Goal: Check status: Check status

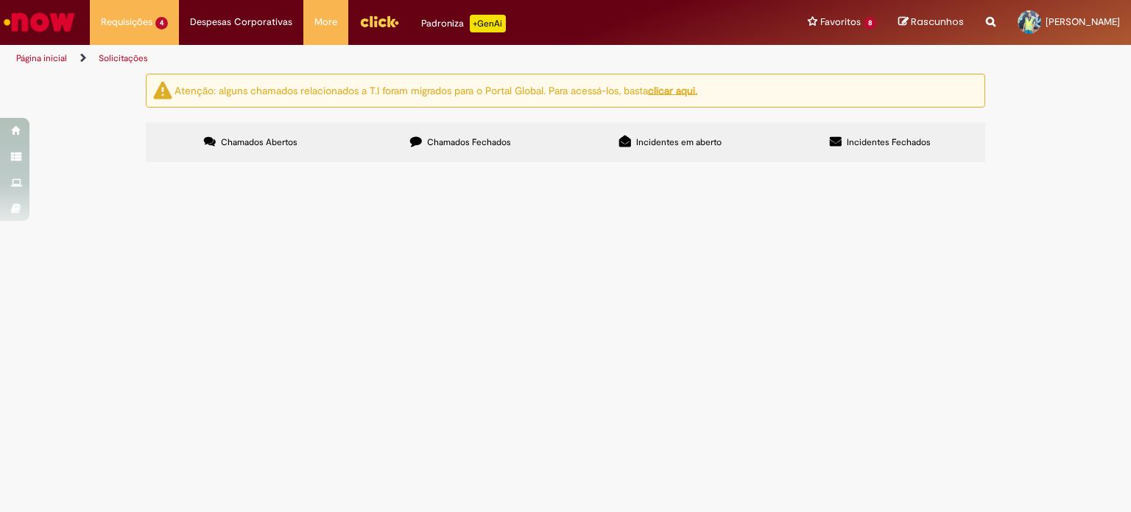
click at [0, 0] on SAP at bounding box center [0, 0] width 0 height 0
click at [0, 0] on img at bounding box center [0, 0] width 0 height 0
drag, startPoint x: 345, startPoint y: 255, endPoint x: 367, endPoint y: 254, distance: 22.8
click at [0, 0] on span "Emissão/Devolução Encontro de [PERSON_NAME]" at bounding box center [0, 0] width 0 height 0
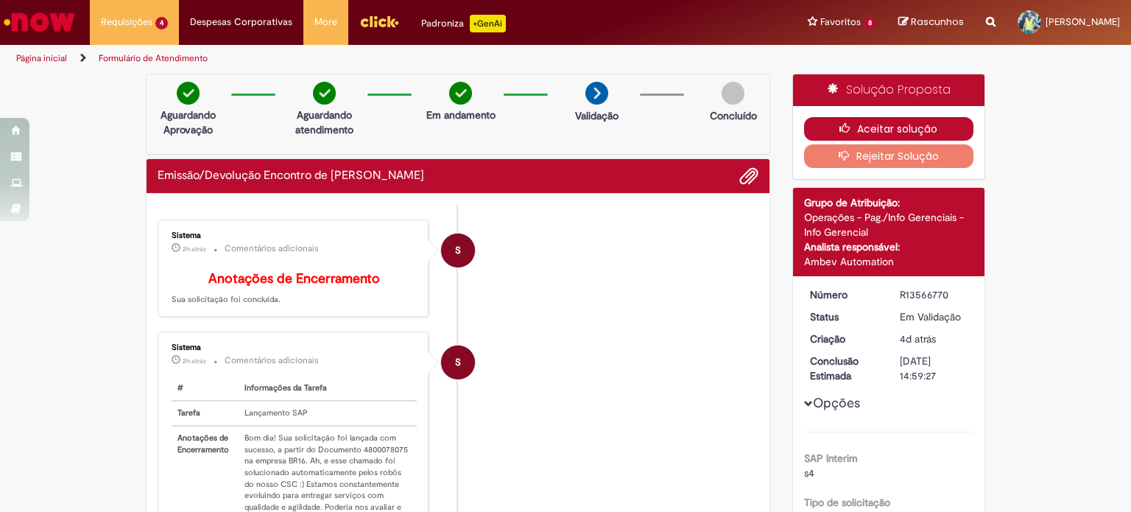
click at [913, 123] on button "Aceitar solução" at bounding box center [889, 129] width 170 height 24
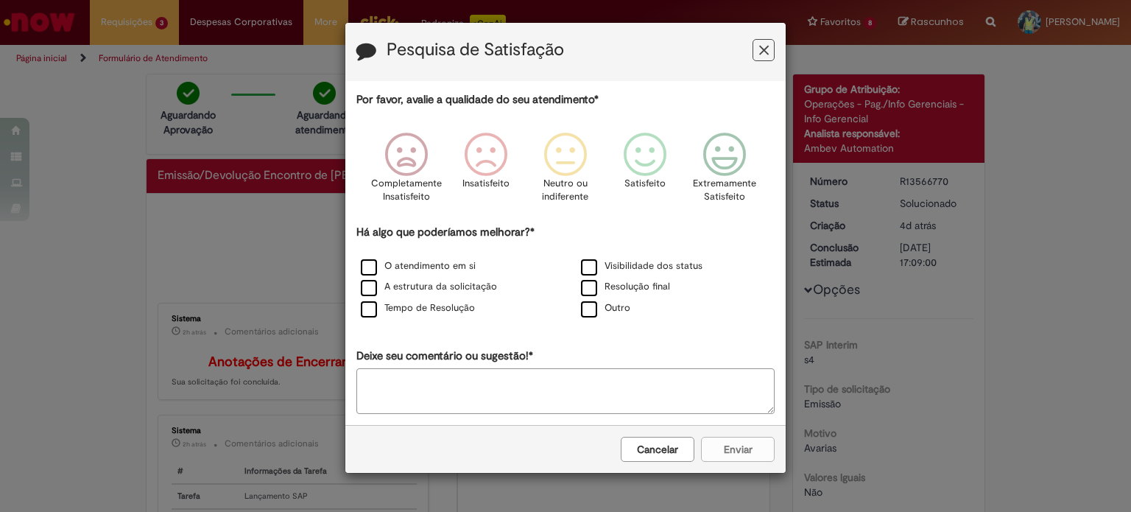
drag, startPoint x: 757, startPoint y: 46, endPoint x: 747, endPoint y: 46, distance: 9.6
click at [755, 46] on button "Feedback" at bounding box center [763, 50] width 22 height 22
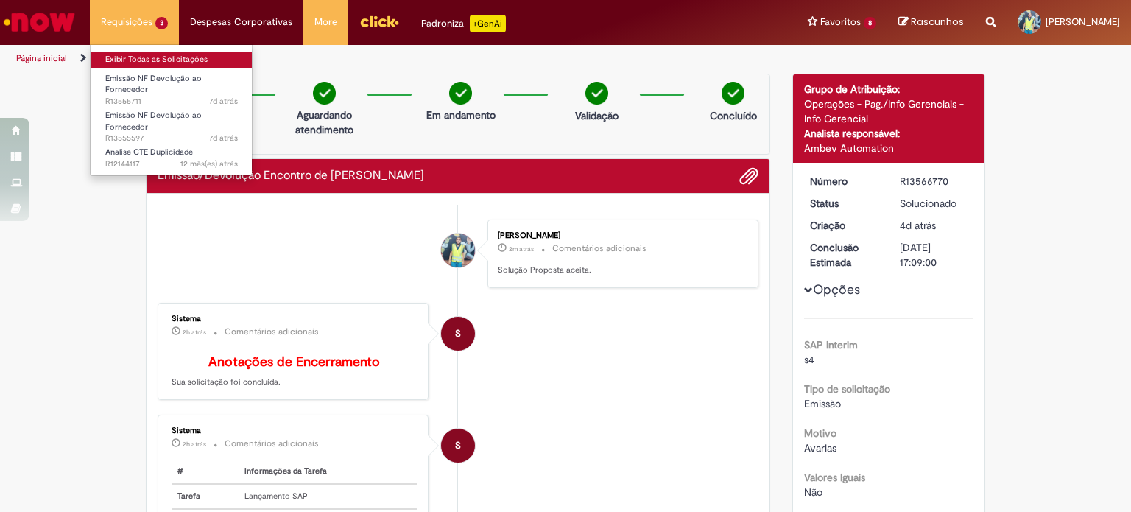
click at [144, 64] on link "Exibir Todas as Solicitações" at bounding box center [172, 60] width 162 height 16
